Goal: Transaction & Acquisition: Purchase product/service

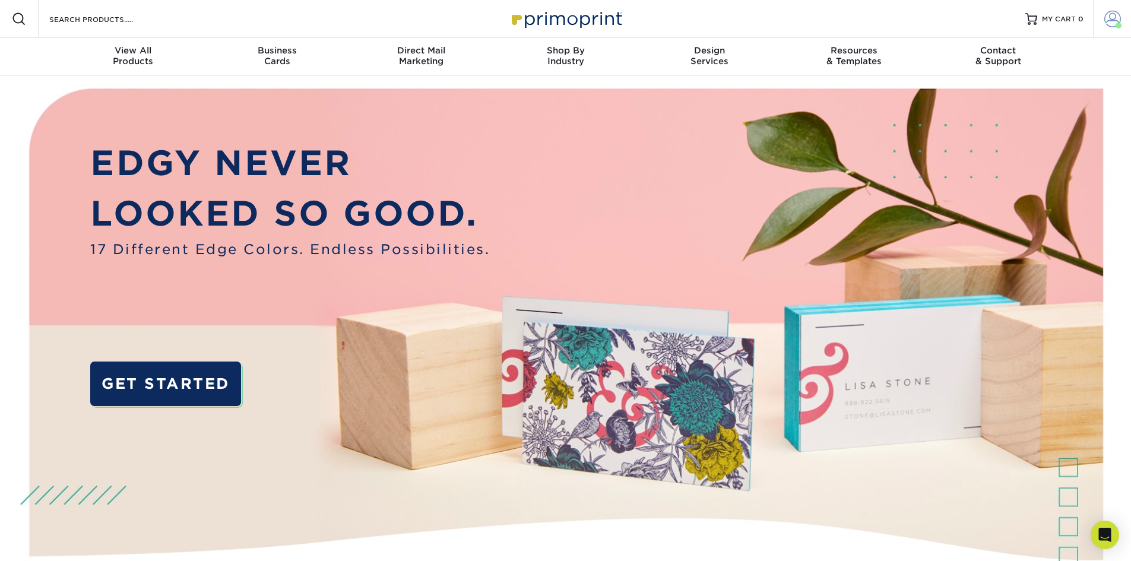
click at [1116, 24] on span at bounding box center [1119, 26] width 6 height 6
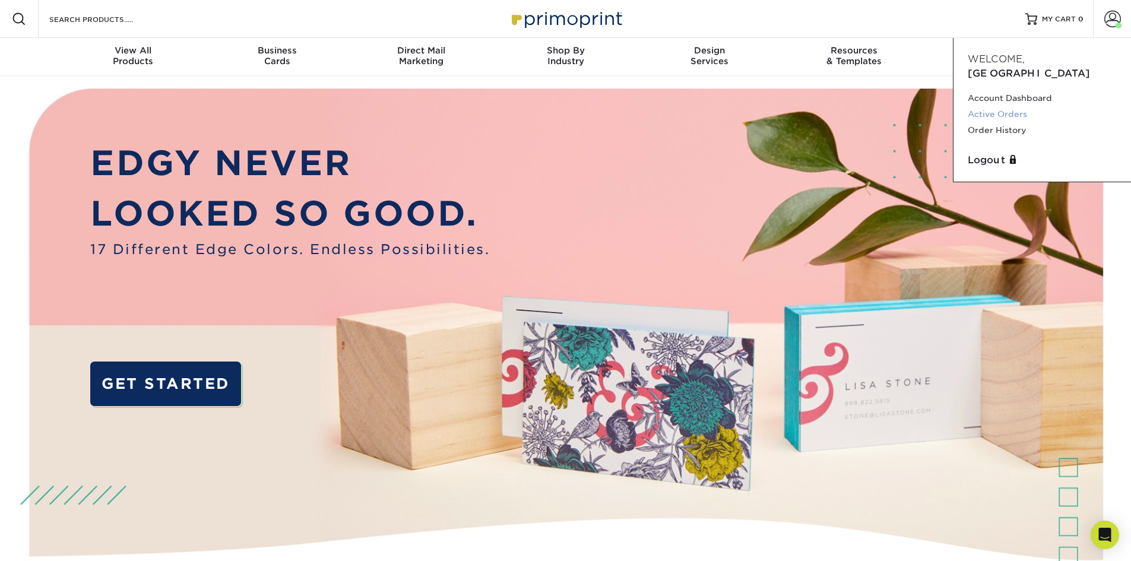
click at [1018, 106] on link "Active Orders" at bounding box center [1042, 114] width 149 height 16
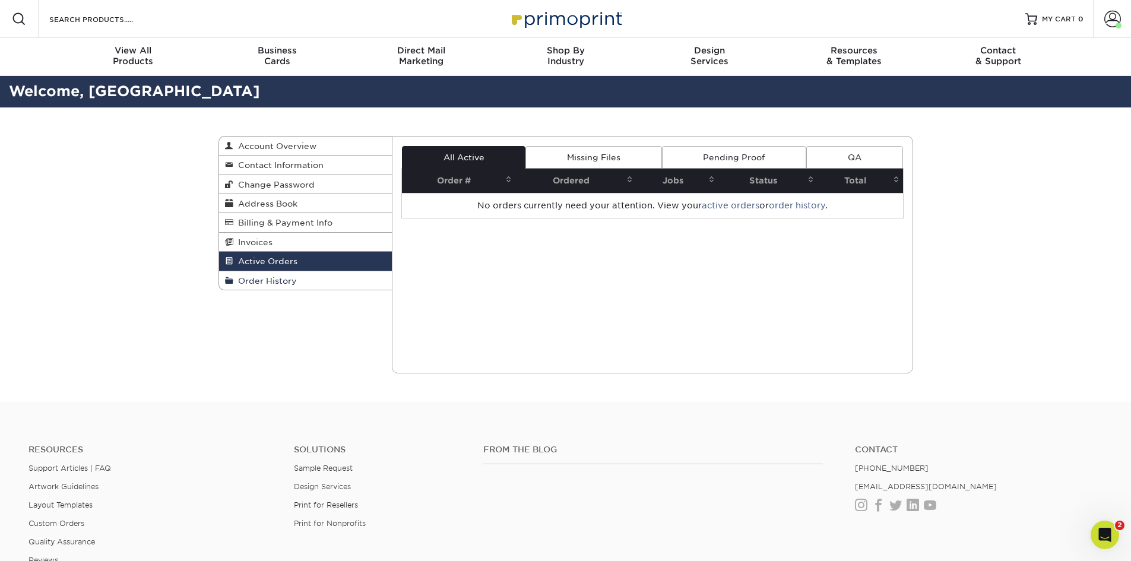
click at [337, 279] on link "Order History" at bounding box center [305, 280] width 173 height 18
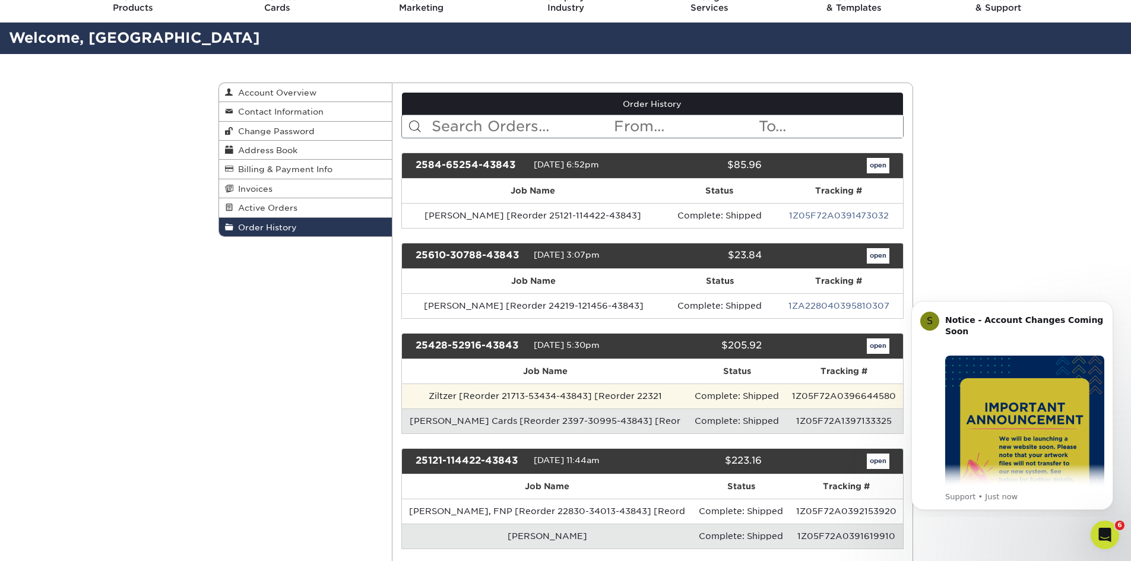
scroll to position [59, 0]
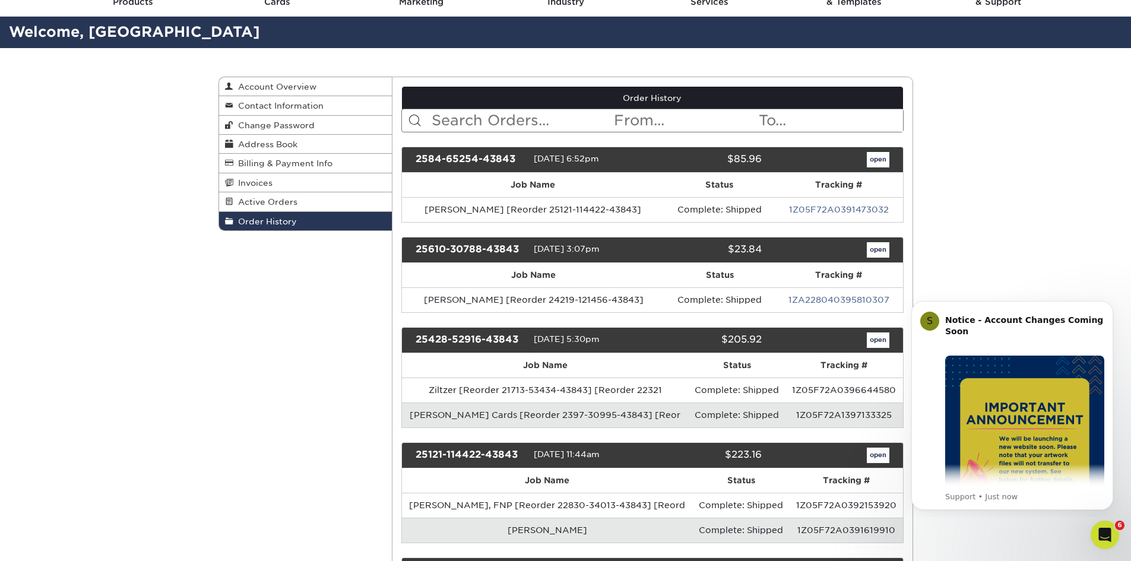
click at [881, 240] on div "25610-30788-43843 06/10/2025 3:07pm $23.84 open" at bounding box center [652, 250] width 502 height 26
click at [881, 247] on link "open" at bounding box center [878, 249] width 23 height 15
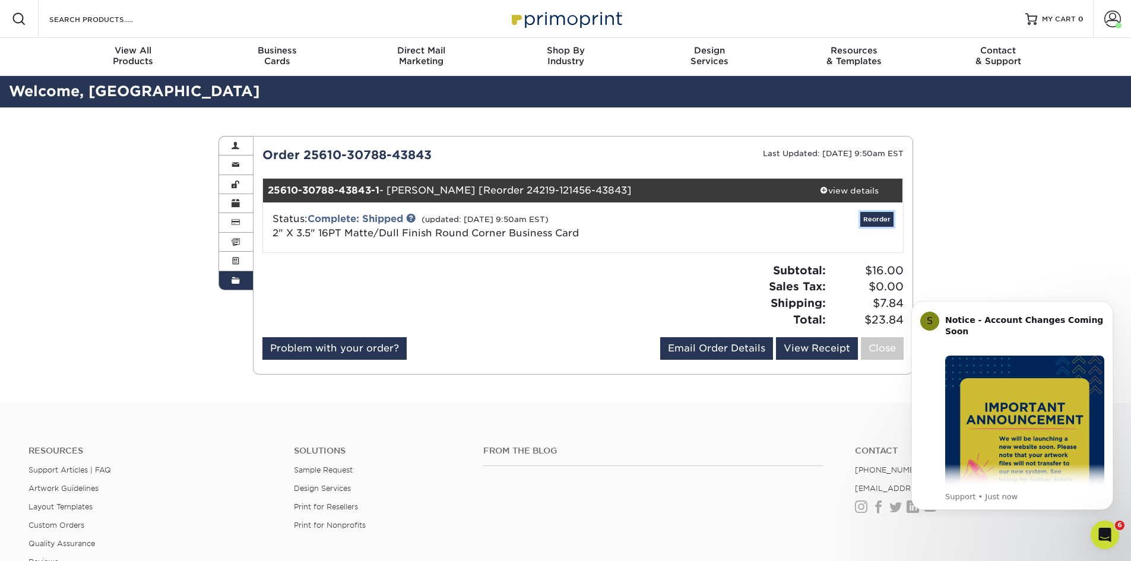
click at [883, 218] on link "Reorder" at bounding box center [877, 219] width 33 height 15
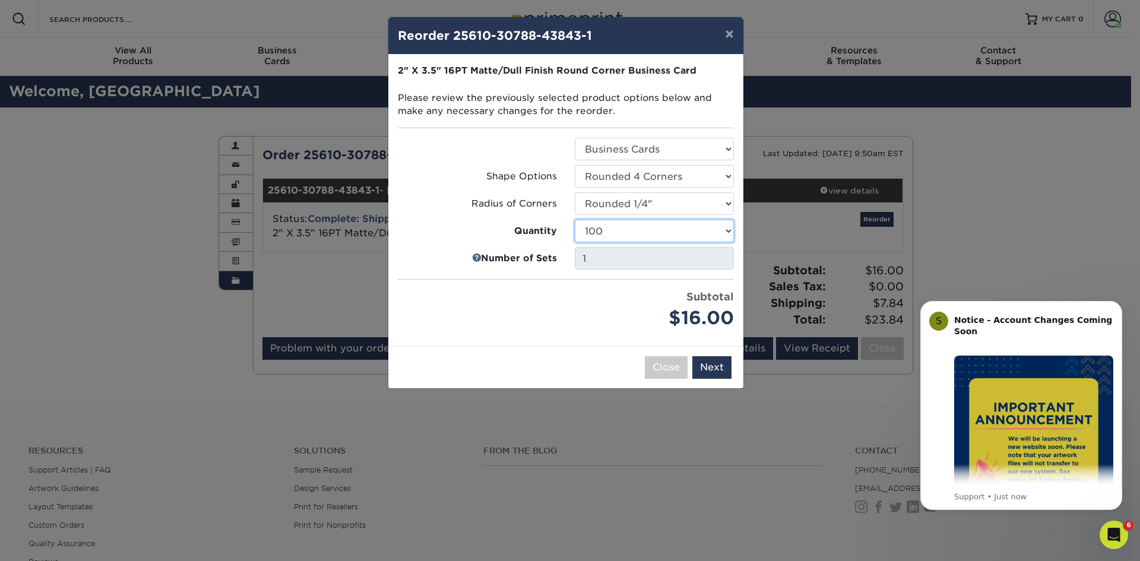
click at [687, 230] on select "100 250 500 1000 2500 5000 10000 15000 20000 25000" at bounding box center [654, 231] width 159 height 23
select select "f593fda3-2d5c-4b9e-9c2c-6197b899ae74"
click at [575, 220] on select "100 250 500 1000 2500 5000 10000 15000 20000 25000" at bounding box center [654, 231] width 159 height 23
click at [717, 366] on button "Next" at bounding box center [711, 367] width 39 height 23
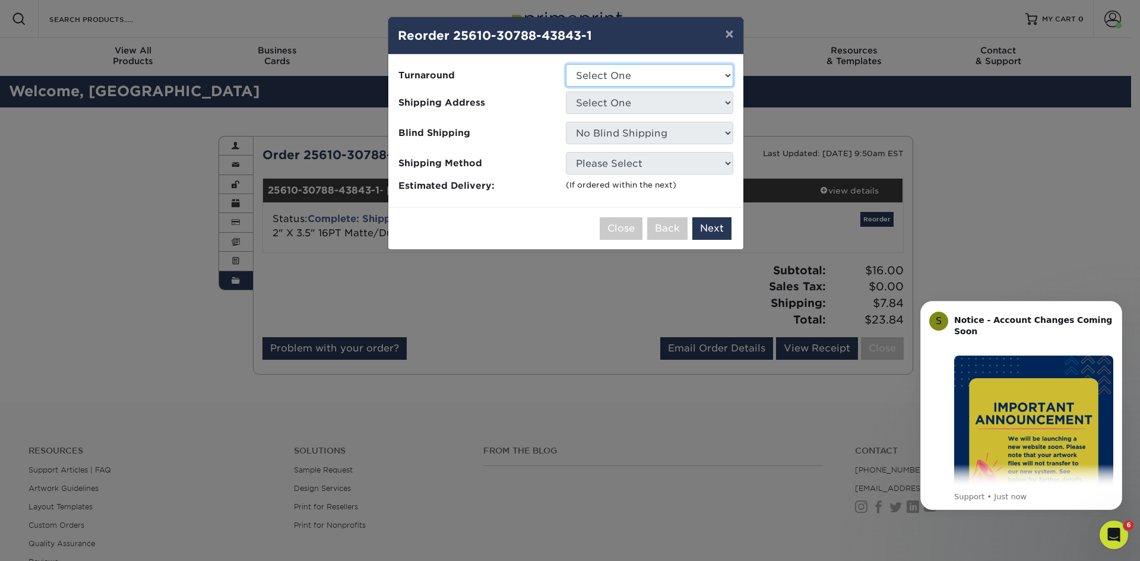
click at [638, 84] on select "Select One 2-4 Business Days 2 Day Next Business Day" at bounding box center [649, 75] width 167 height 23
select select "79b99939-68c2-4d83-85ff-9c9387913688"
click at [566, 64] on select "Select One 2-4 Business Days 2 Day Next Business Day" at bounding box center [649, 75] width 167 height 23
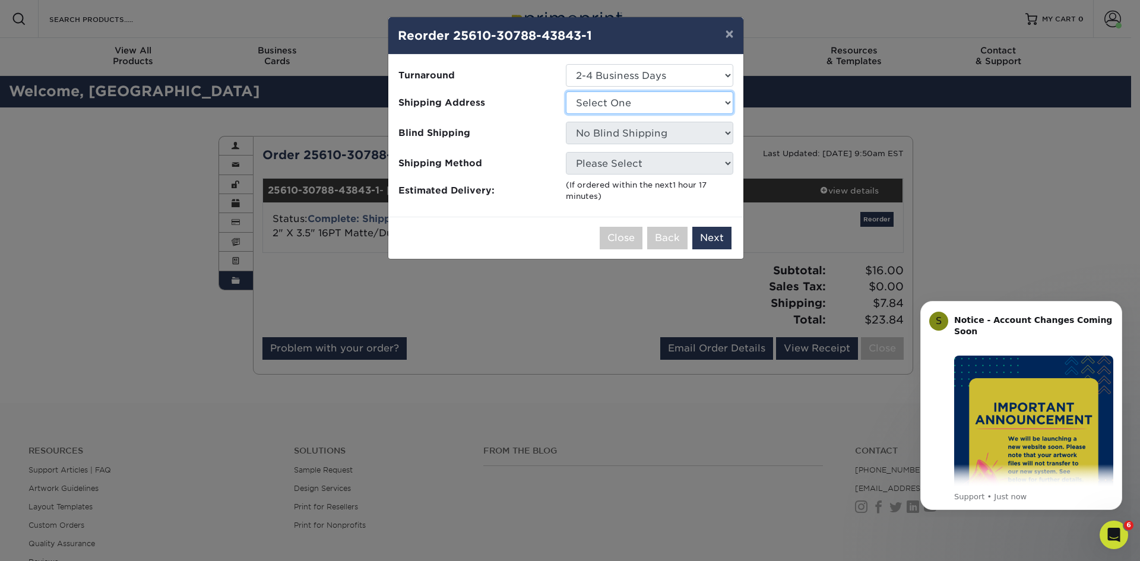
click at [637, 103] on select "Select One Chandler Glendale Phoenix Scottsdale Office" at bounding box center [649, 102] width 167 height 23
select select "94928"
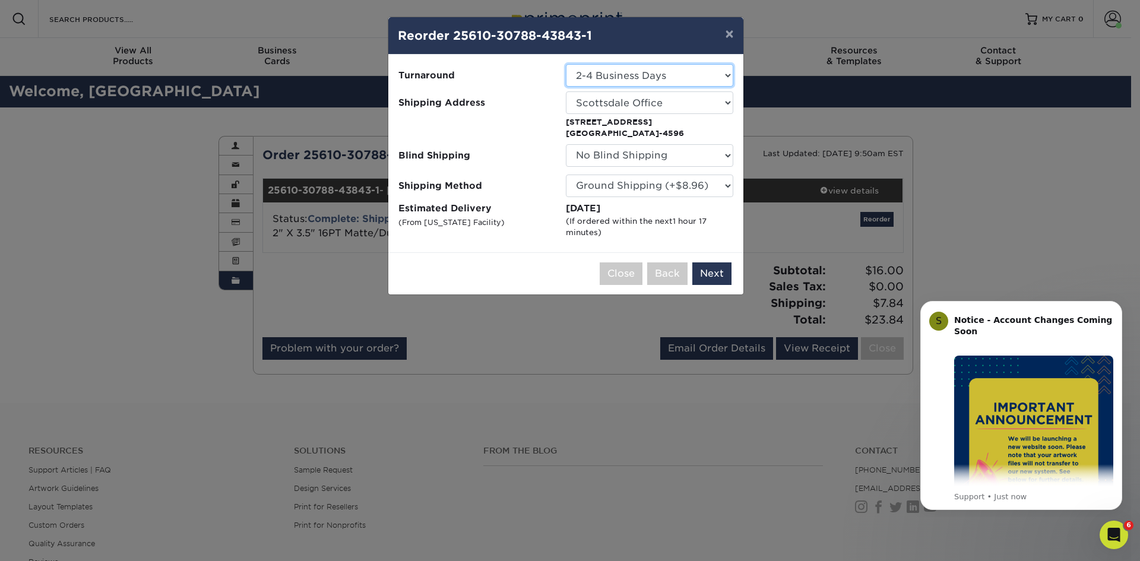
click at [602, 80] on select "Select One 2-4 Business Days 2 Day Next Business Day" at bounding box center [649, 75] width 167 height 23
select select "8c8a8523-b1ba-4236-a888-998872715f44"
click at [704, 280] on button "Next" at bounding box center [711, 273] width 39 height 23
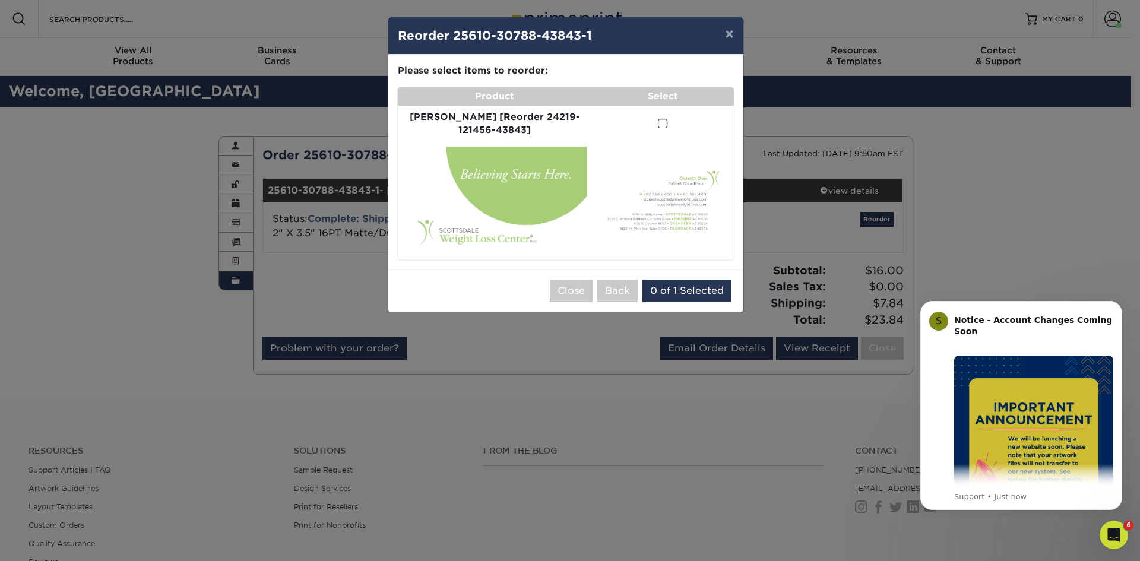
click at [658, 128] on span at bounding box center [663, 123] width 10 height 11
click at [0, 0] on input "checkbox" at bounding box center [0, 0] width 0 height 0
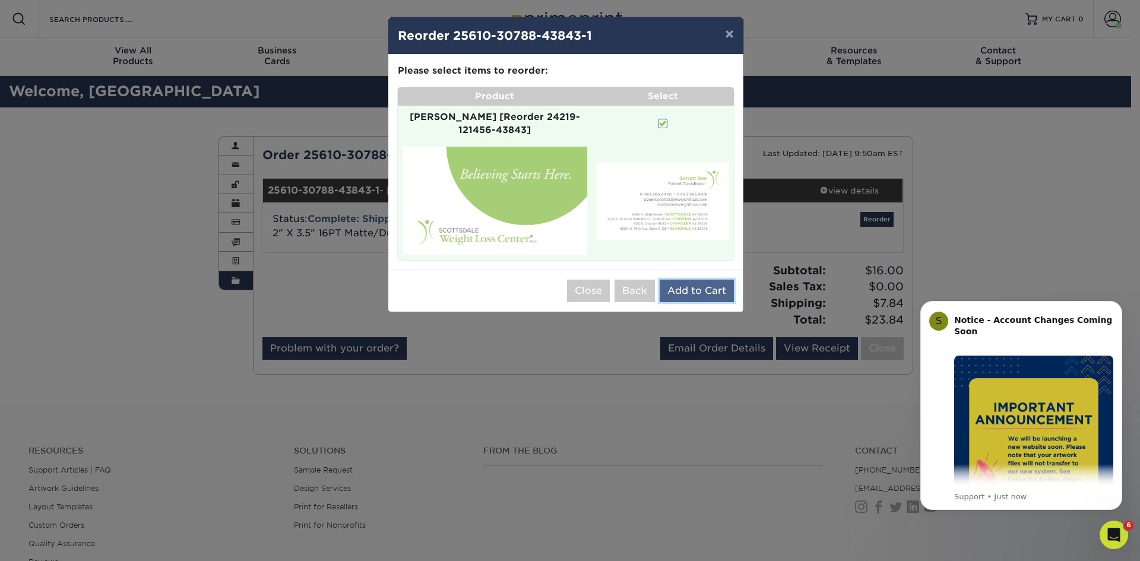
click at [691, 280] on button "Add to Cart" at bounding box center [697, 291] width 74 height 23
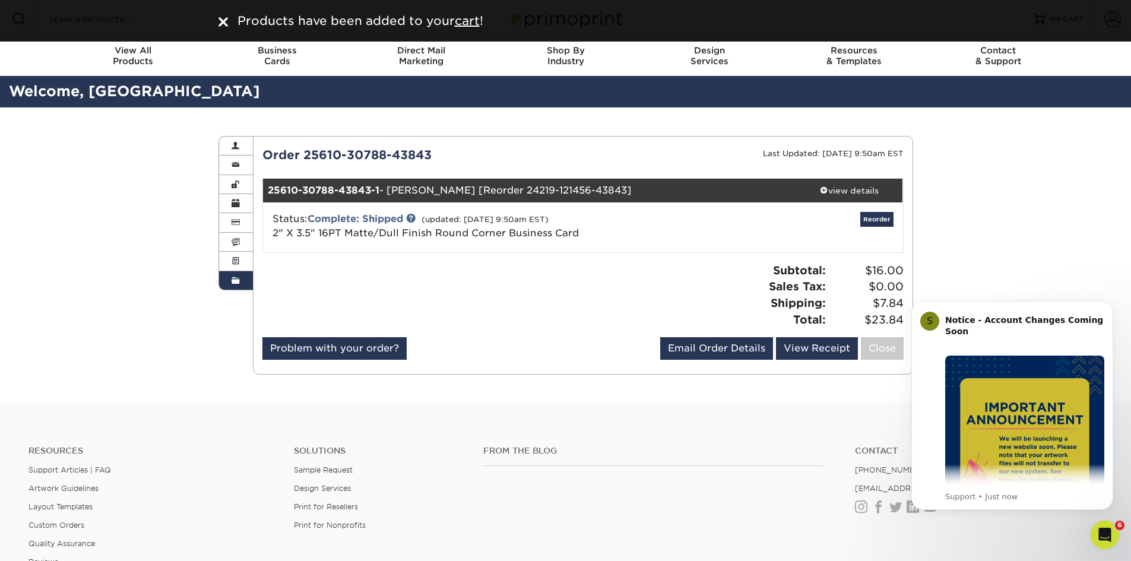
click at [1043, 179] on div "Order History Account Overview Contact Information Change Password Address Book…" at bounding box center [565, 255] width 1131 height 296
click at [243, 276] on link "Order History" at bounding box center [236, 280] width 34 height 18
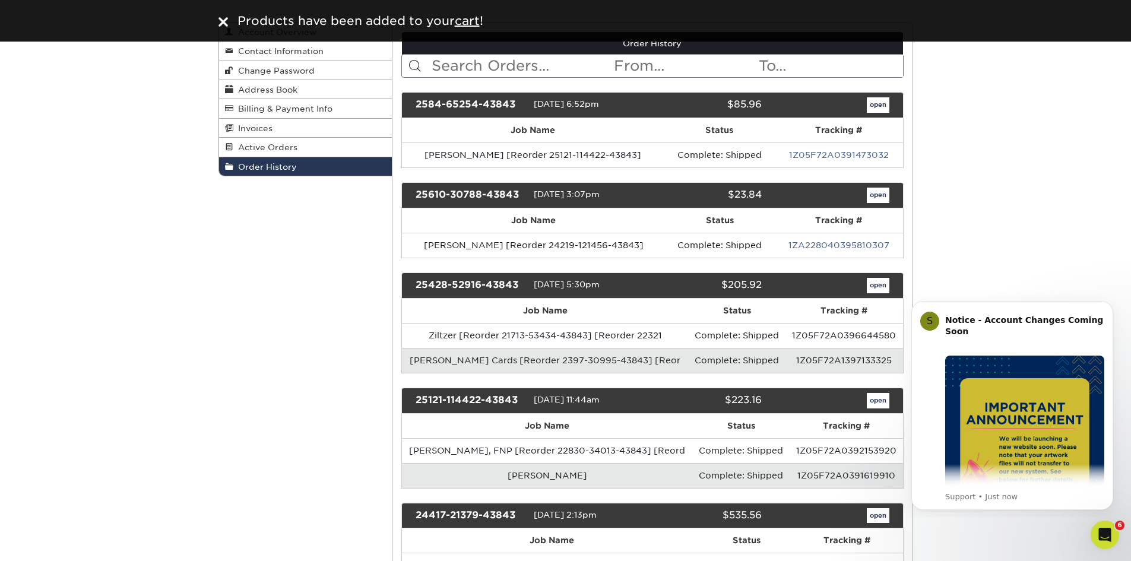
scroll to position [119, 0]
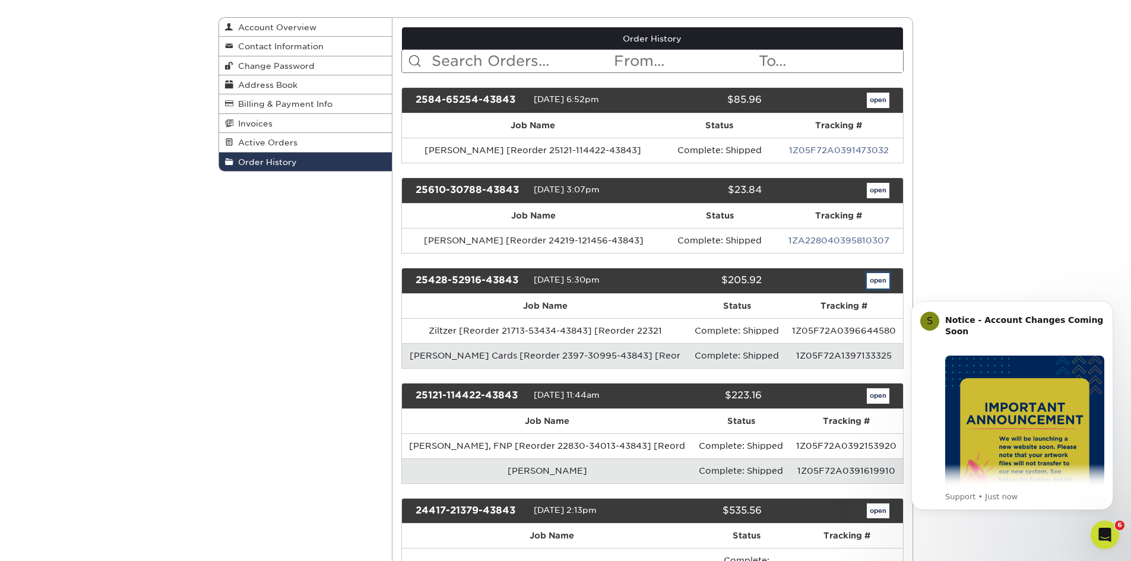
click at [878, 276] on link "open" at bounding box center [878, 280] width 23 height 15
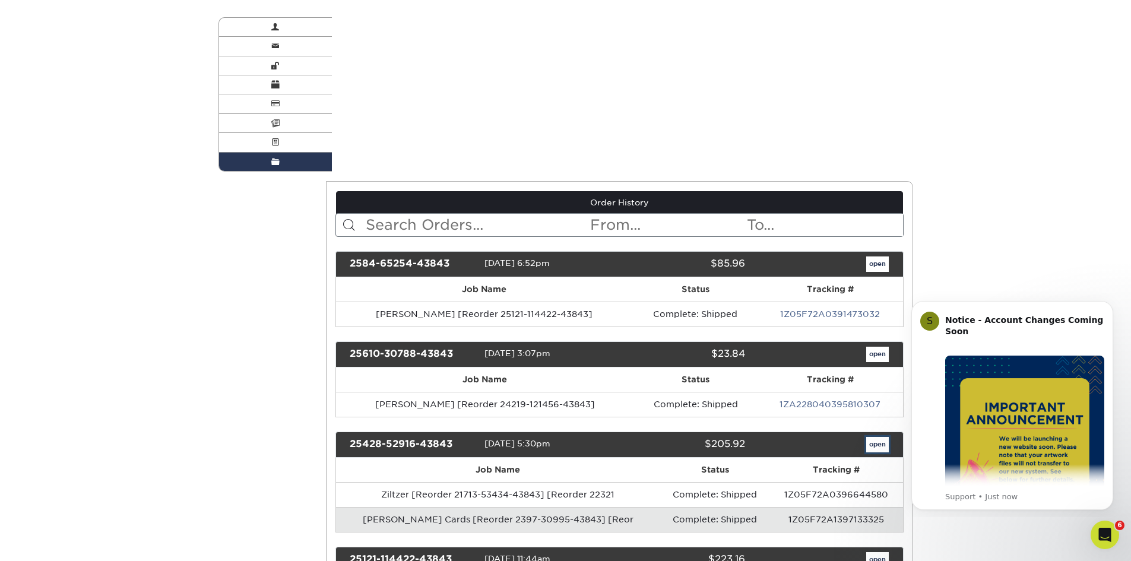
scroll to position [0, 0]
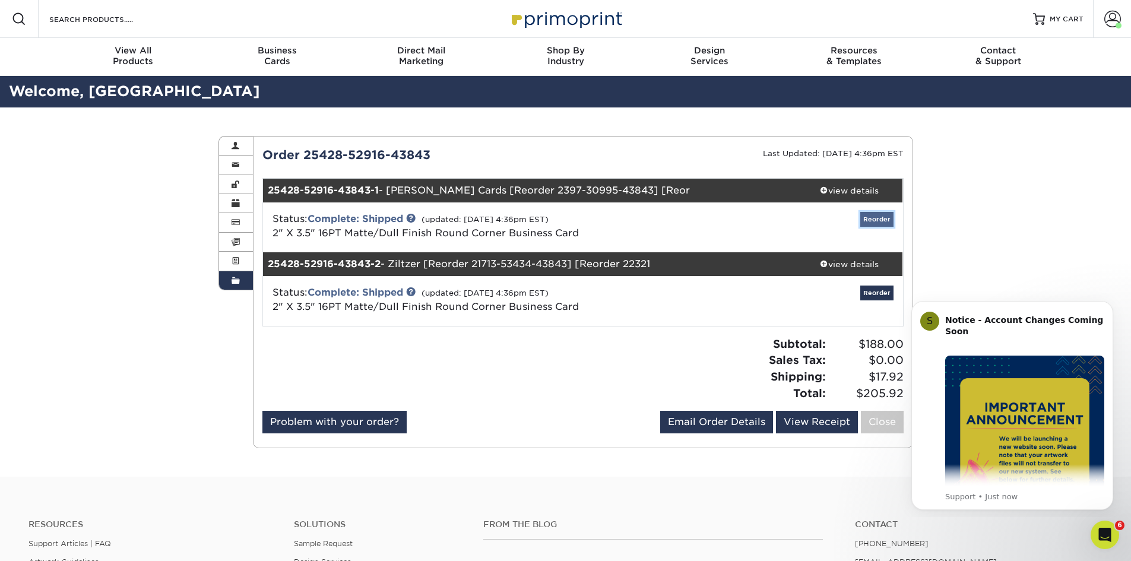
click at [868, 216] on link "Reorder" at bounding box center [877, 219] width 33 height 15
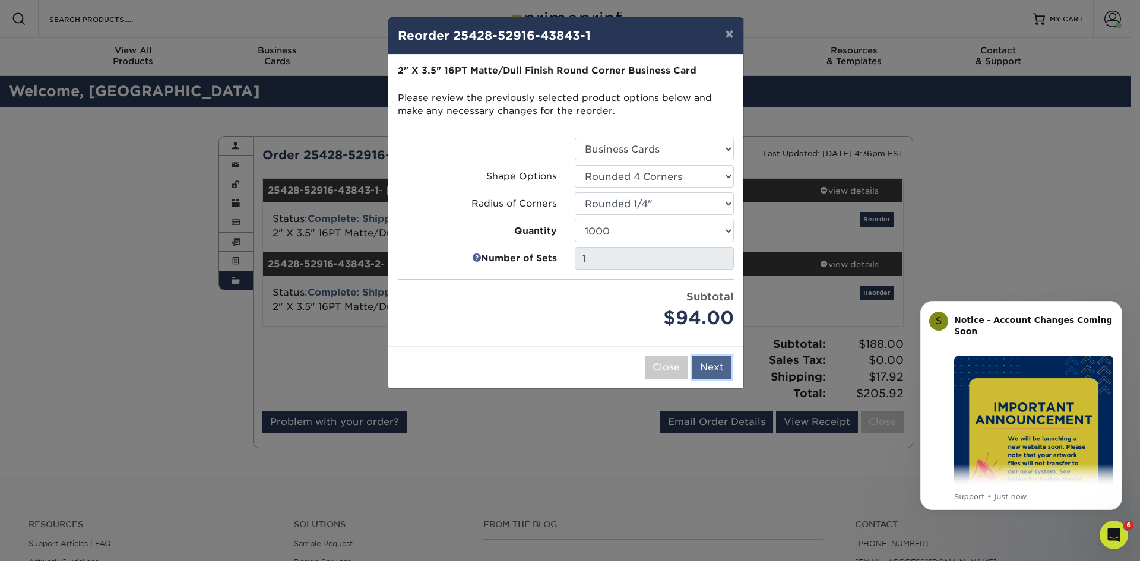
click at [710, 369] on button "Next" at bounding box center [711, 367] width 39 height 23
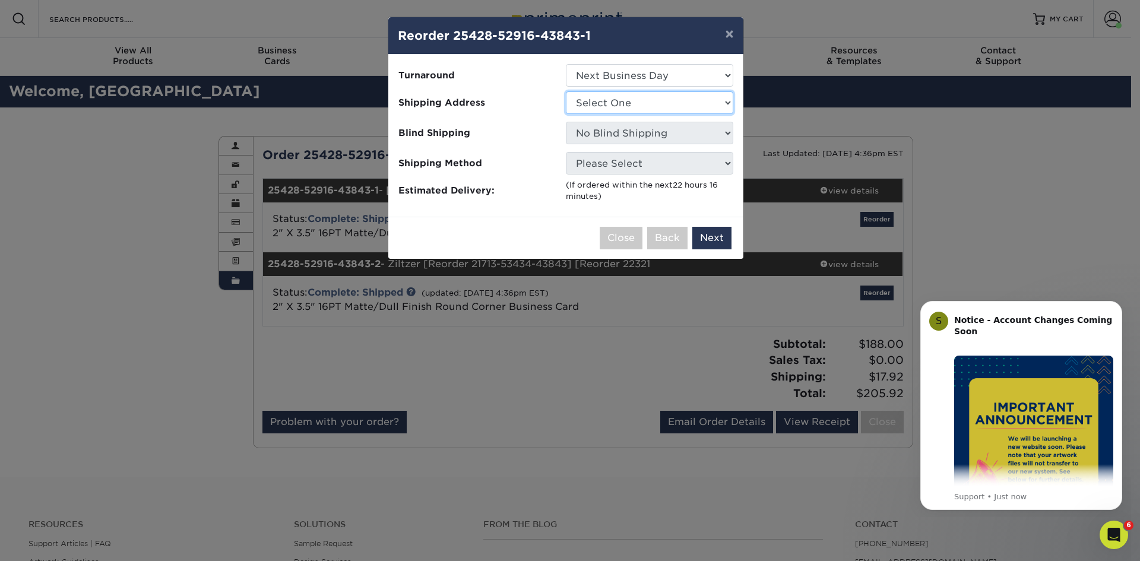
click at [663, 109] on select "Select One Chandler Glendale Phoenix Scottsdale Office" at bounding box center [649, 102] width 167 height 23
select select "94928"
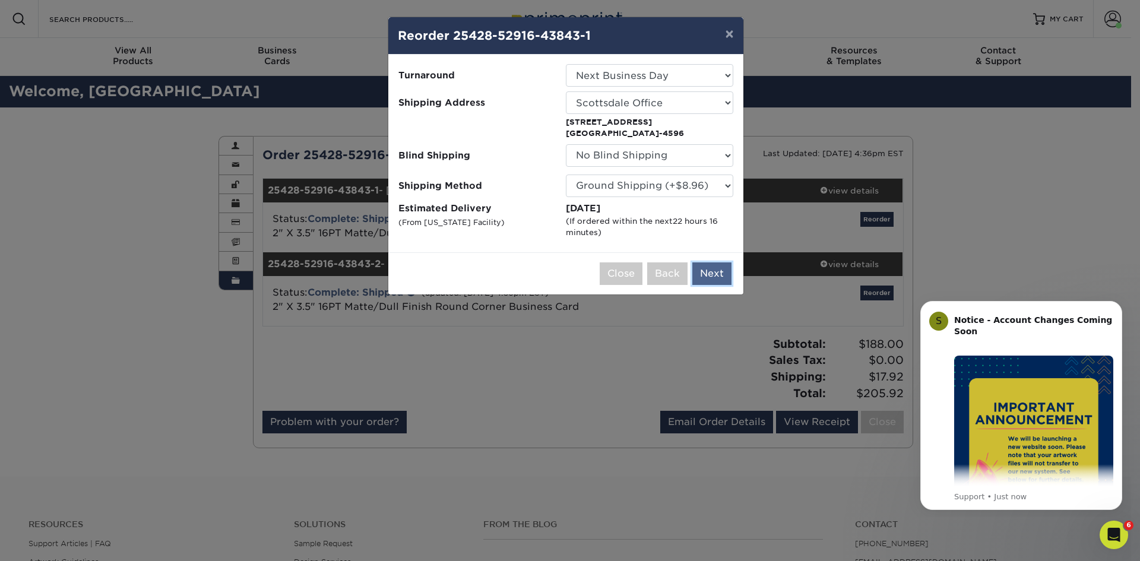
click at [711, 270] on button "Next" at bounding box center [711, 273] width 39 height 23
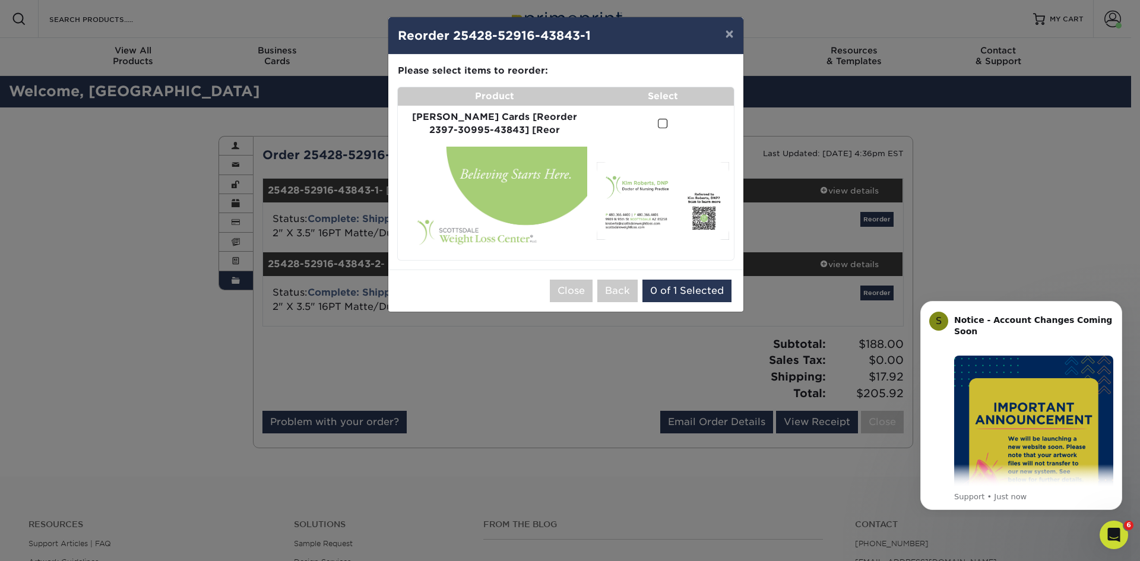
click at [660, 115] on td at bounding box center [663, 124] width 142 height 37
click at [661, 122] on td at bounding box center [663, 124] width 142 height 37
click at [658, 122] on span at bounding box center [663, 123] width 10 height 11
click at [0, 0] on input "checkbox" at bounding box center [0, 0] width 0 height 0
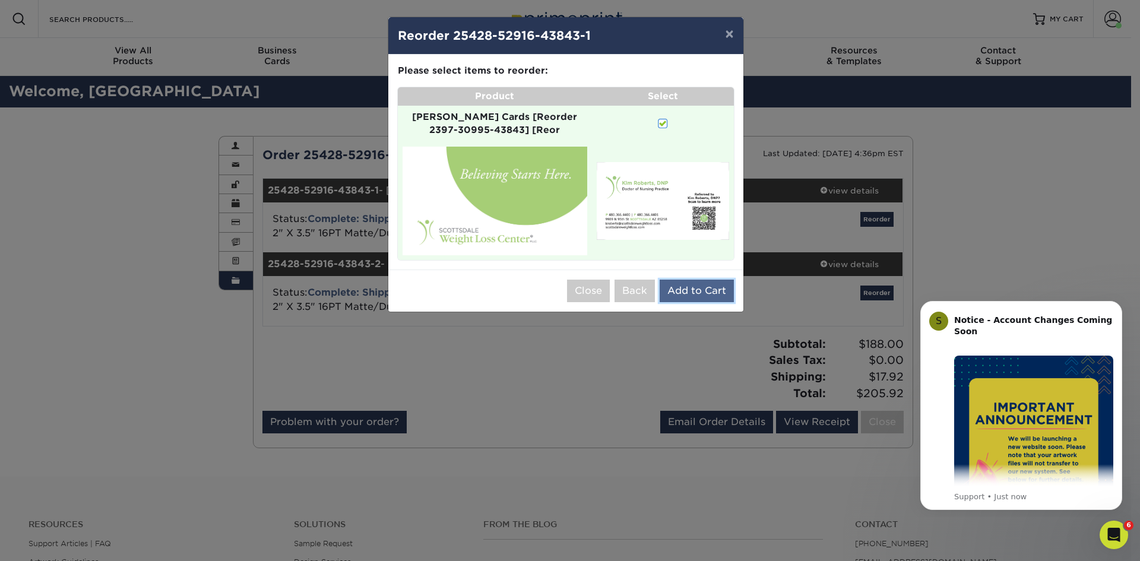
click at [674, 280] on button "Add to Cart" at bounding box center [697, 291] width 74 height 23
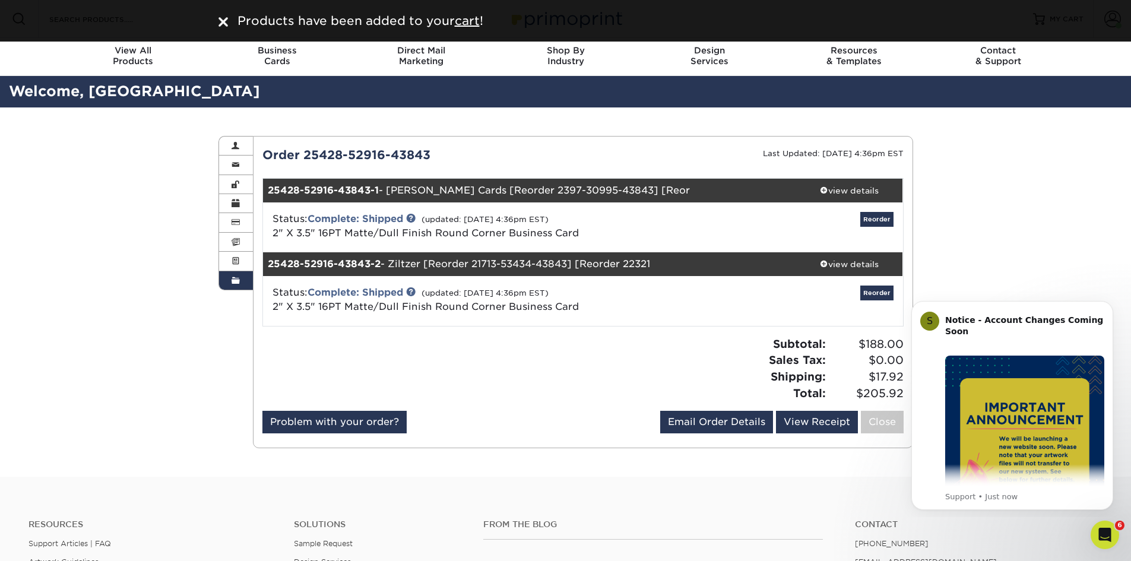
click at [880, 283] on div "Status: Complete: Shipped (updated: 05/09/2025 4:36pm EST) 2" X 3.5" 16PT Matte…" at bounding box center [583, 301] width 658 height 50
click at [881, 289] on link "Reorder" at bounding box center [877, 293] width 33 height 15
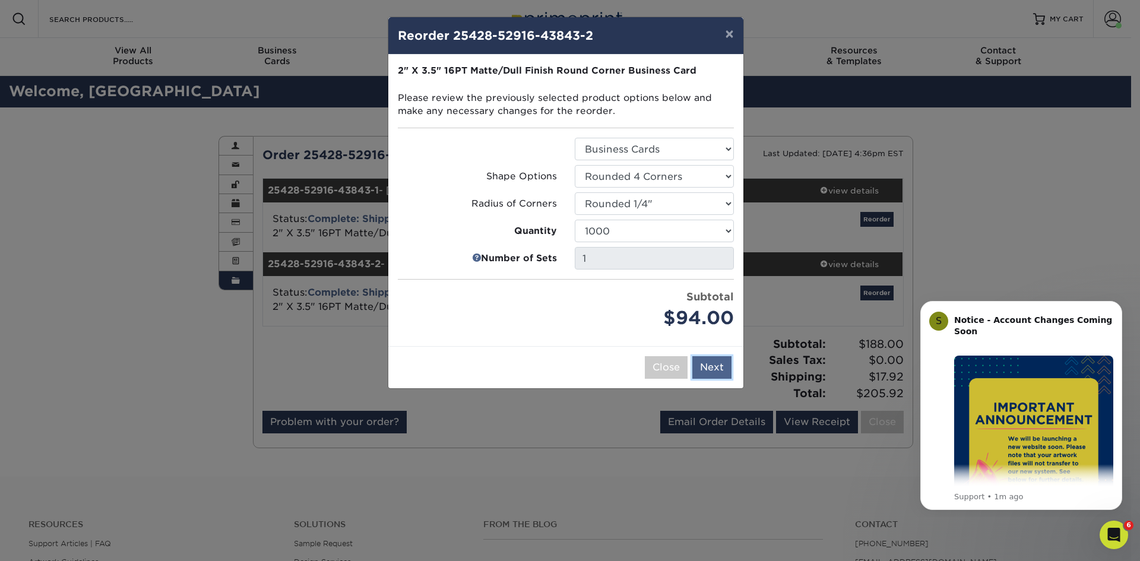
click at [705, 368] on button "Next" at bounding box center [711, 367] width 39 height 23
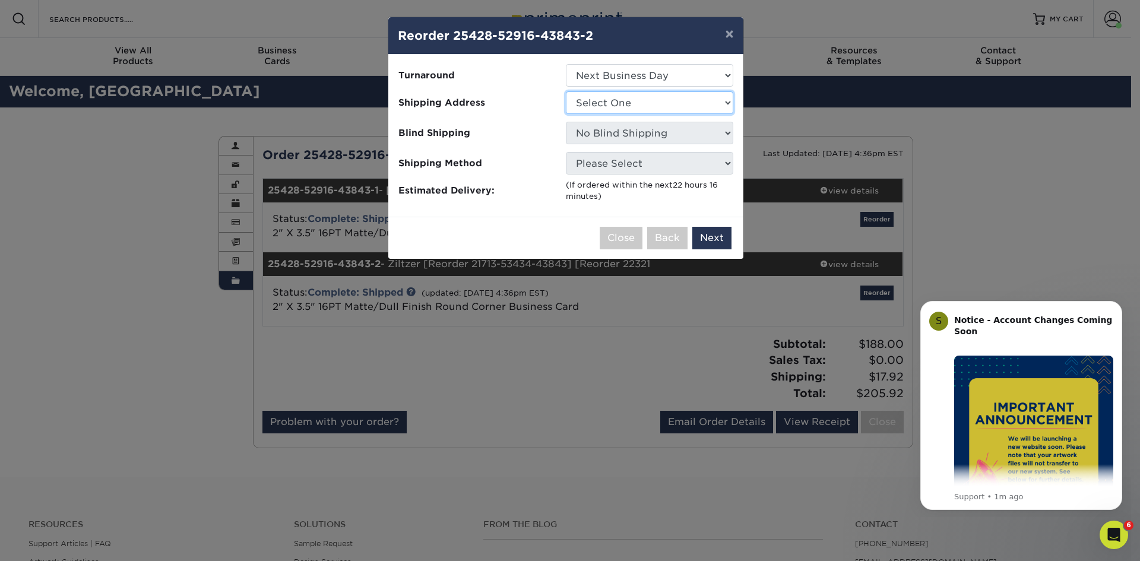
click at [672, 102] on select "Select One Chandler Glendale Phoenix Scottsdale Office" at bounding box center [649, 102] width 167 height 23
select select "94928"
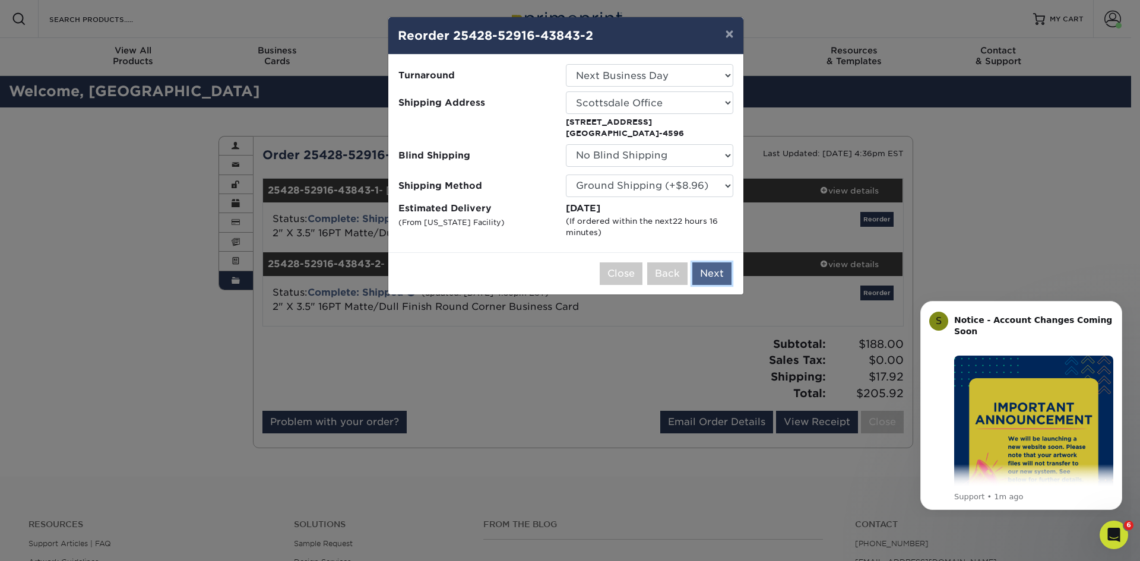
click at [708, 273] on button "Next" at bounding box center [711, 273] width 39 height 23
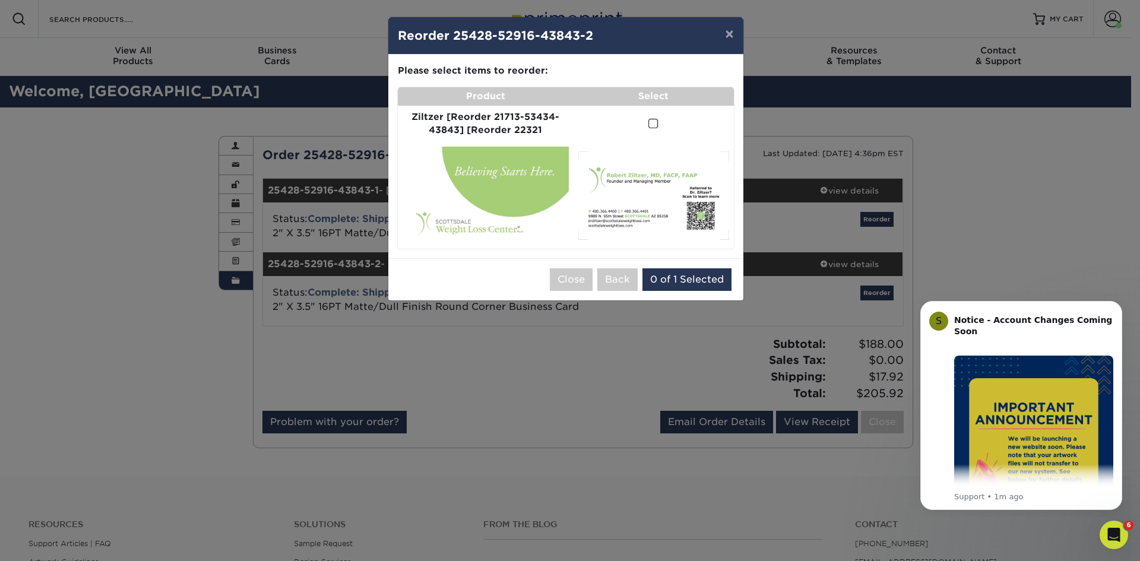
click at [657, 118] on span at bounding box center [654, 123] width 10 height 11
click at [0, 0] on input "checkbox" at bounding box center [0, 0] width 0 height 0
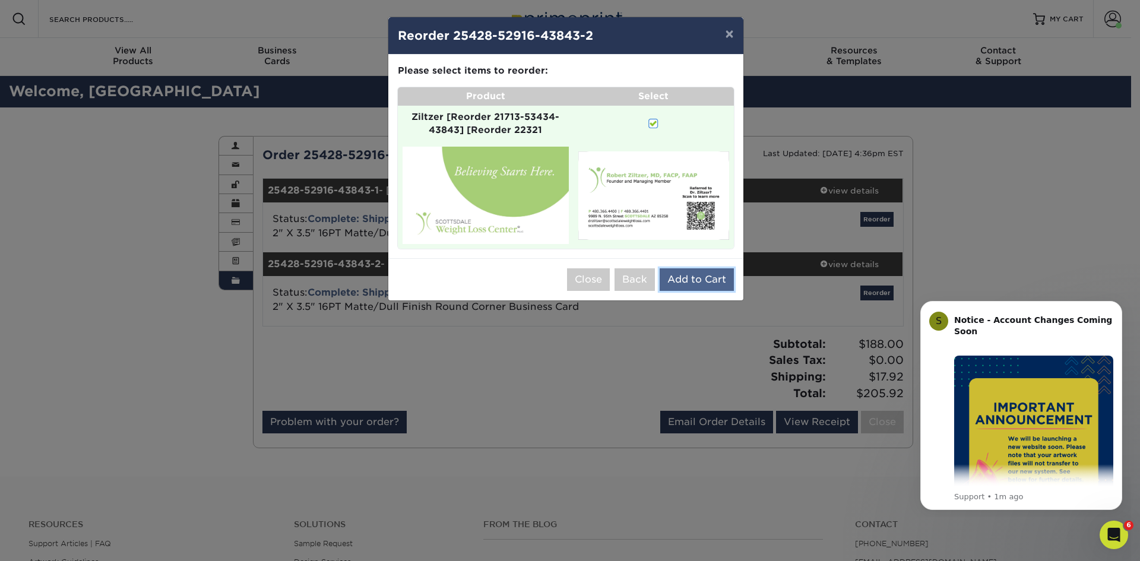
click at [685, 282] on button "Add to Cart" at bounding box center [697, 279] width 74 height 23
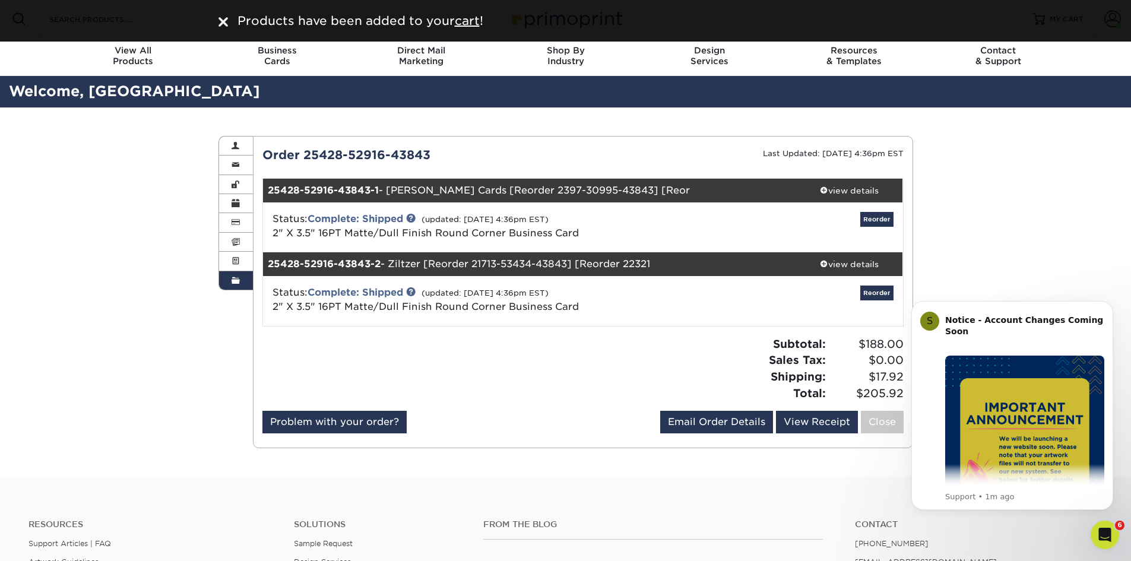
click at [1038, 141] on div "Order History Account Overview Contact Information Change Password Address Book…" at bounding box center [565, 291] width 1131 height 369
click at [212, 22] on div "Products have been added to your cart !" at bounding box center [566, 21] width 713 height 18
click at [227, 18] on img at bounding box center [224, 22] width 10 height 10
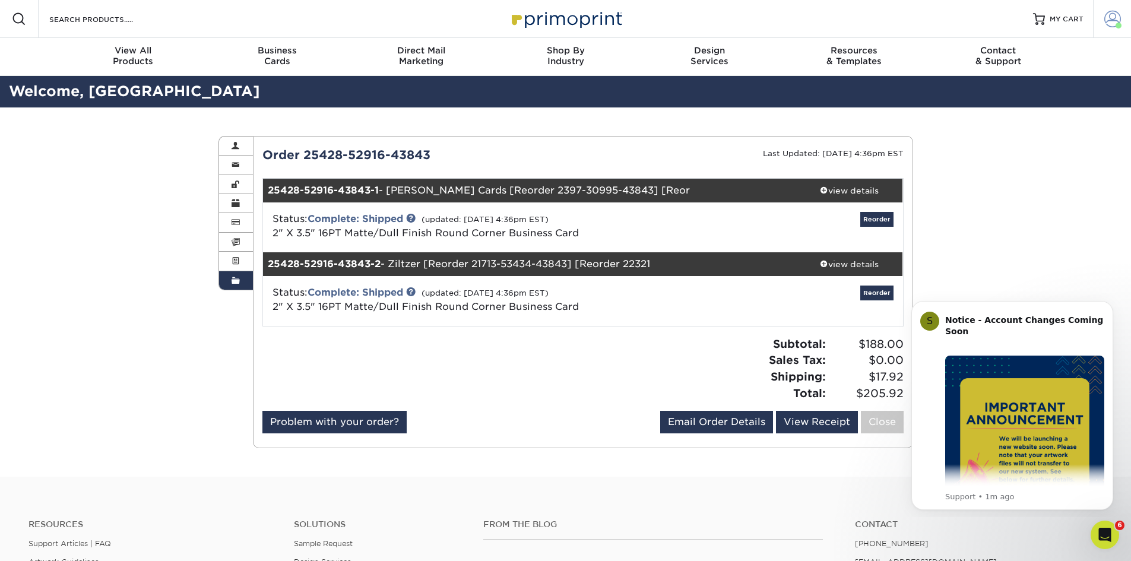
click at [1120, 20] on span at bounding box center [1113, 19] width 17 height 17
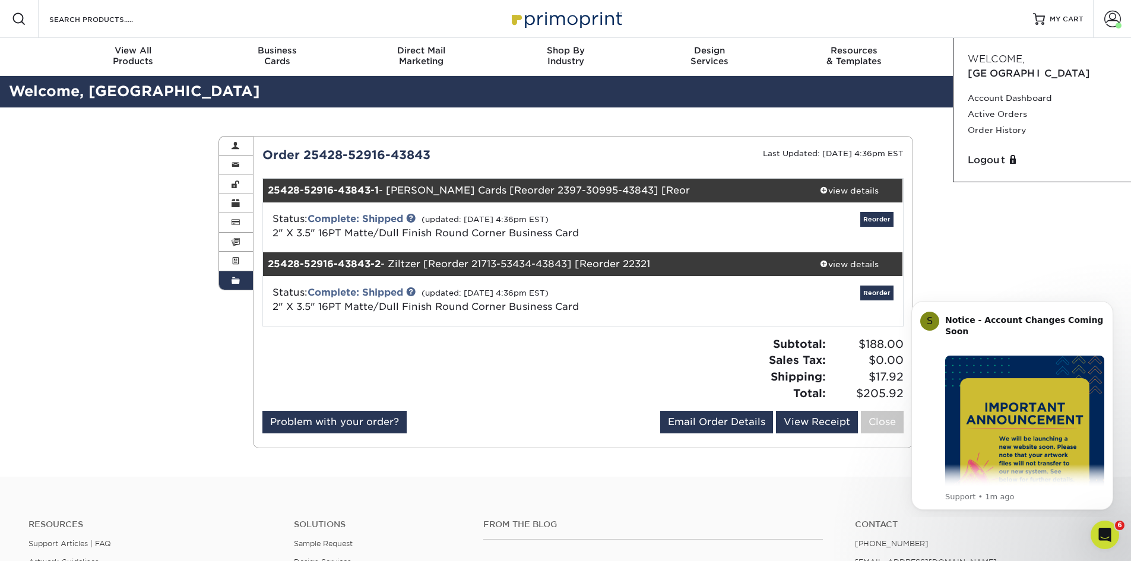
click at [957, 194] on div "Order History Account Overview Contact Information Change Password Address Book…" at bounding box center [565, 291] width 1131 height 369
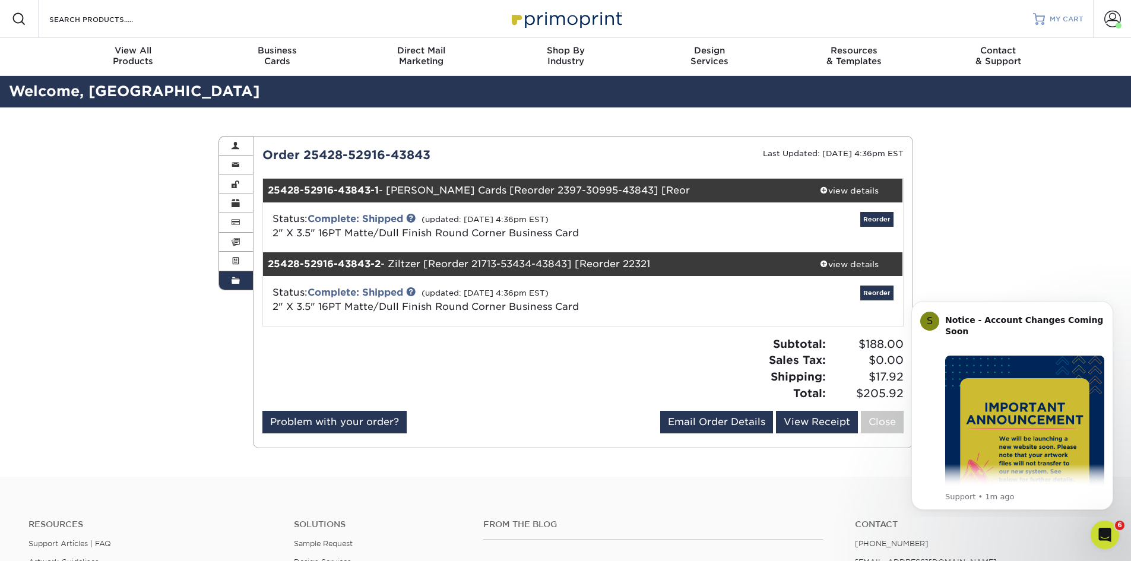
click at [1059, 14] on span "MY CART" at bounding box center [1067, 19] width 34 height 10
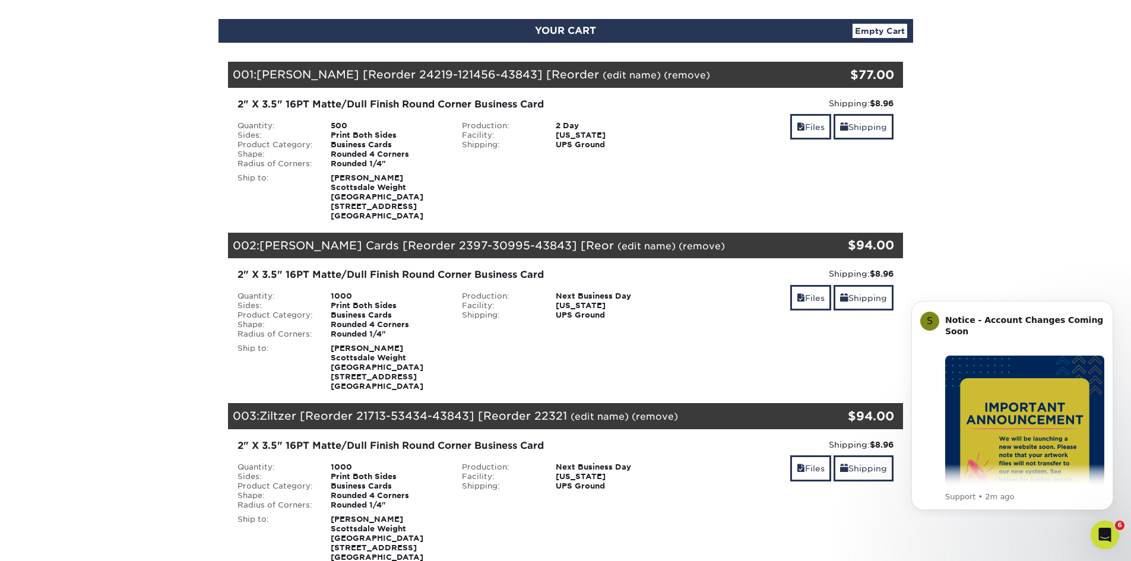
click at [819, 76] on div "$77.00" at bounding box center [843, 75] width 104 height 18
drag, startPoint x: 546, startPoint y: 146, endPoint x: 540, endPoint y: 145, distance: 6.1
click at [546, 145] on li "Shipping: UPS Ground" at bounding box center [565, 145] width 225 height 10
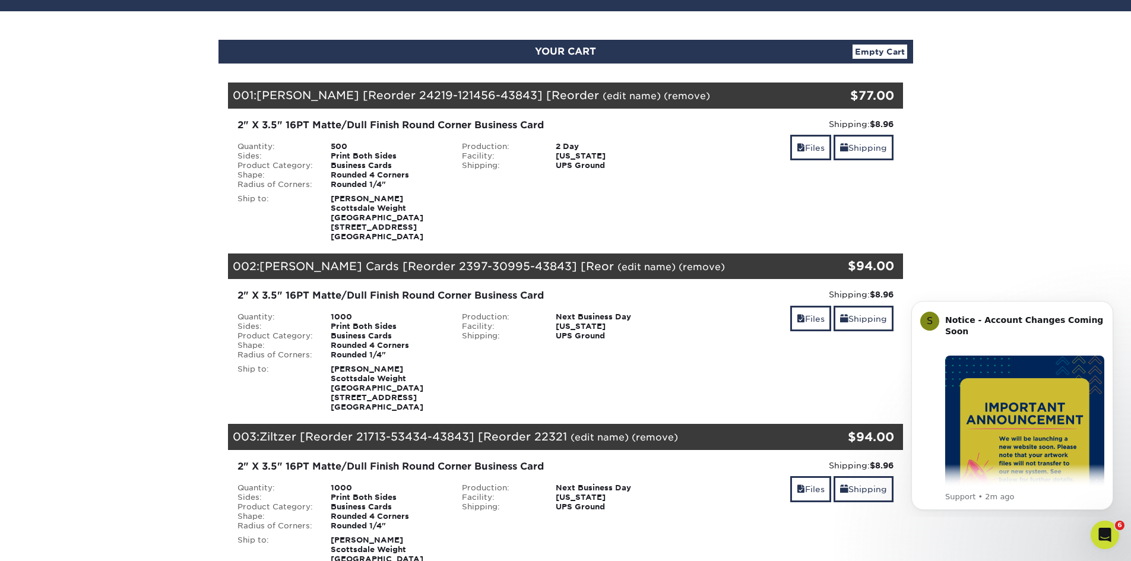
scroll to position [59, 0]
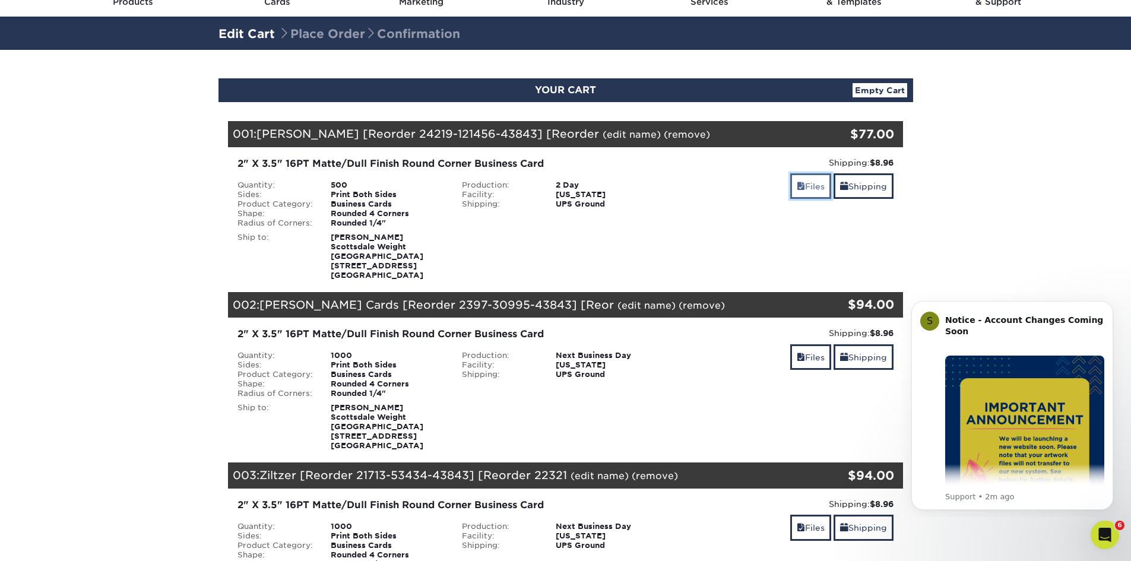
click at [817, 188] on link "Files" at bounding box center [810, 186] width 41 height 26
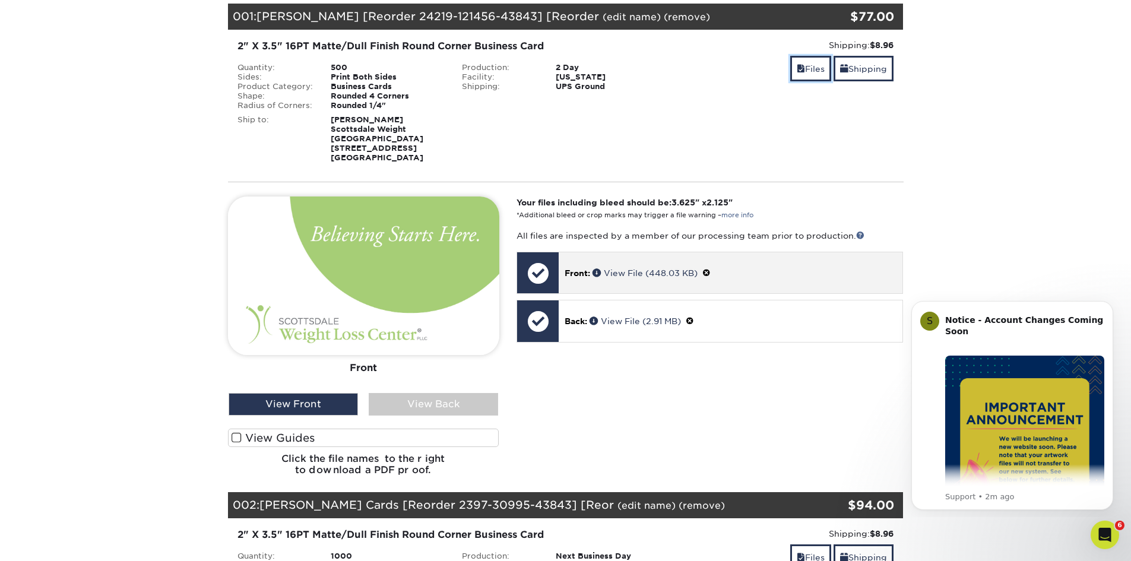
scroll to position [238, 0]
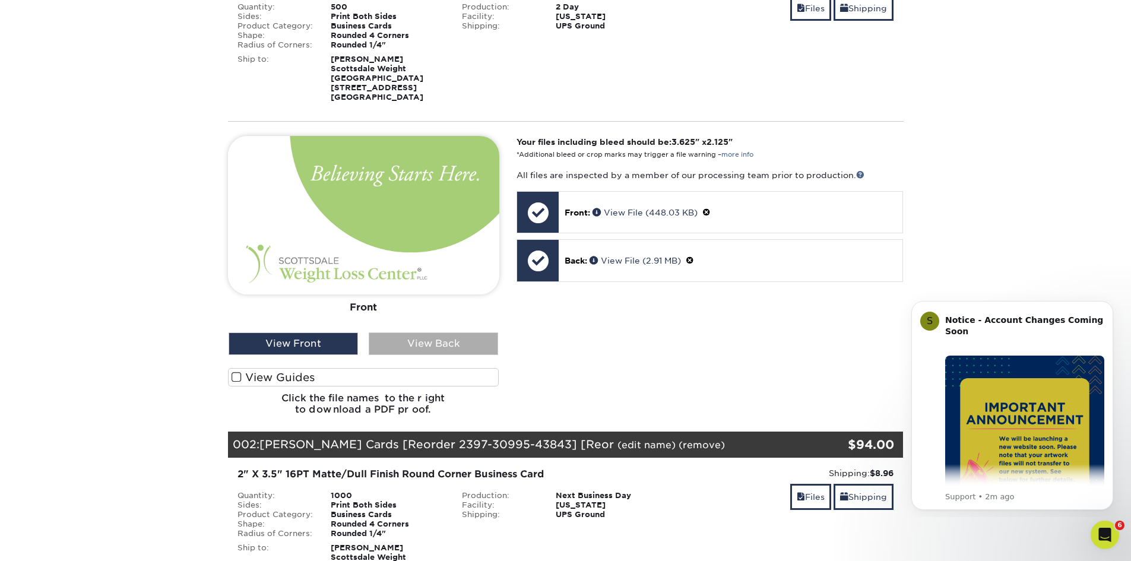
click at [385, 344] on div "View Back" at bounding box center [433, 344] width 129 height 23
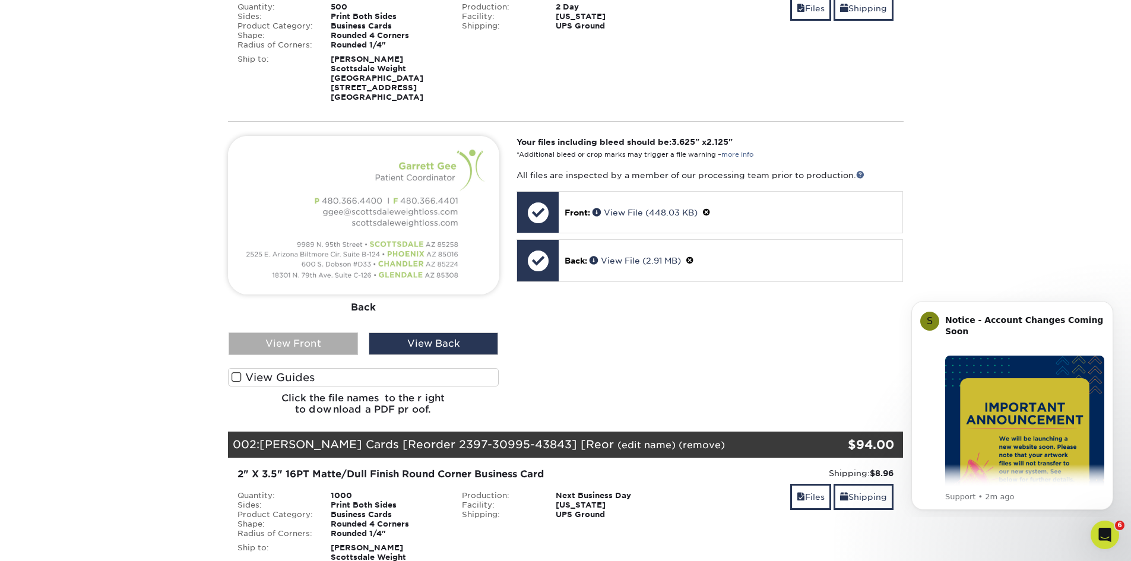
click at [339, 337] on div "View Front" at bounding box center [293, 344] width 129 height 23
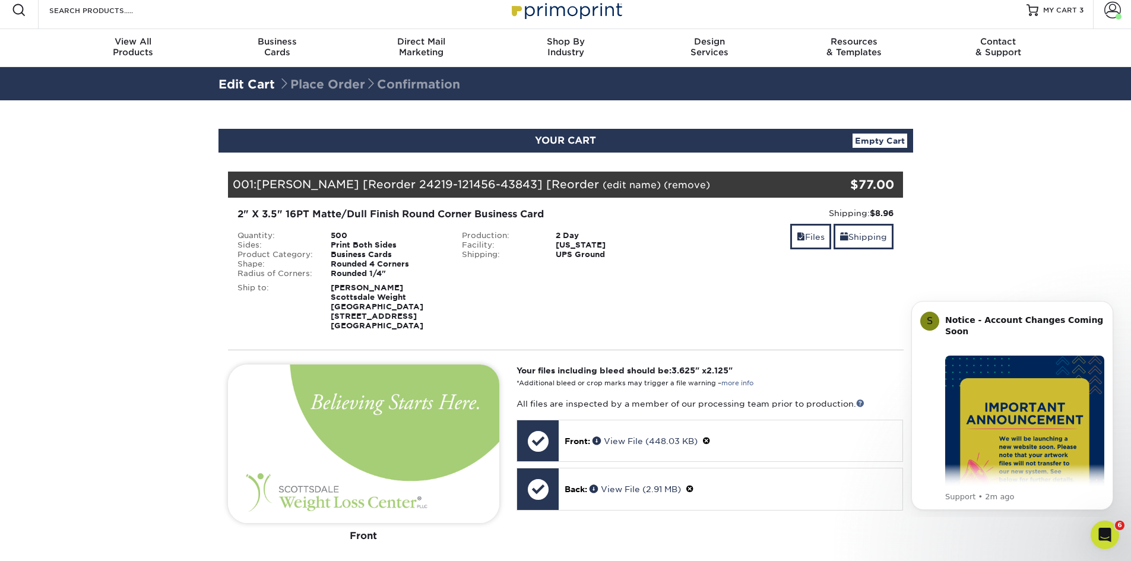
scroll to position [0, 0]
